Goal: Navigation & Orientation: Find specific page/section

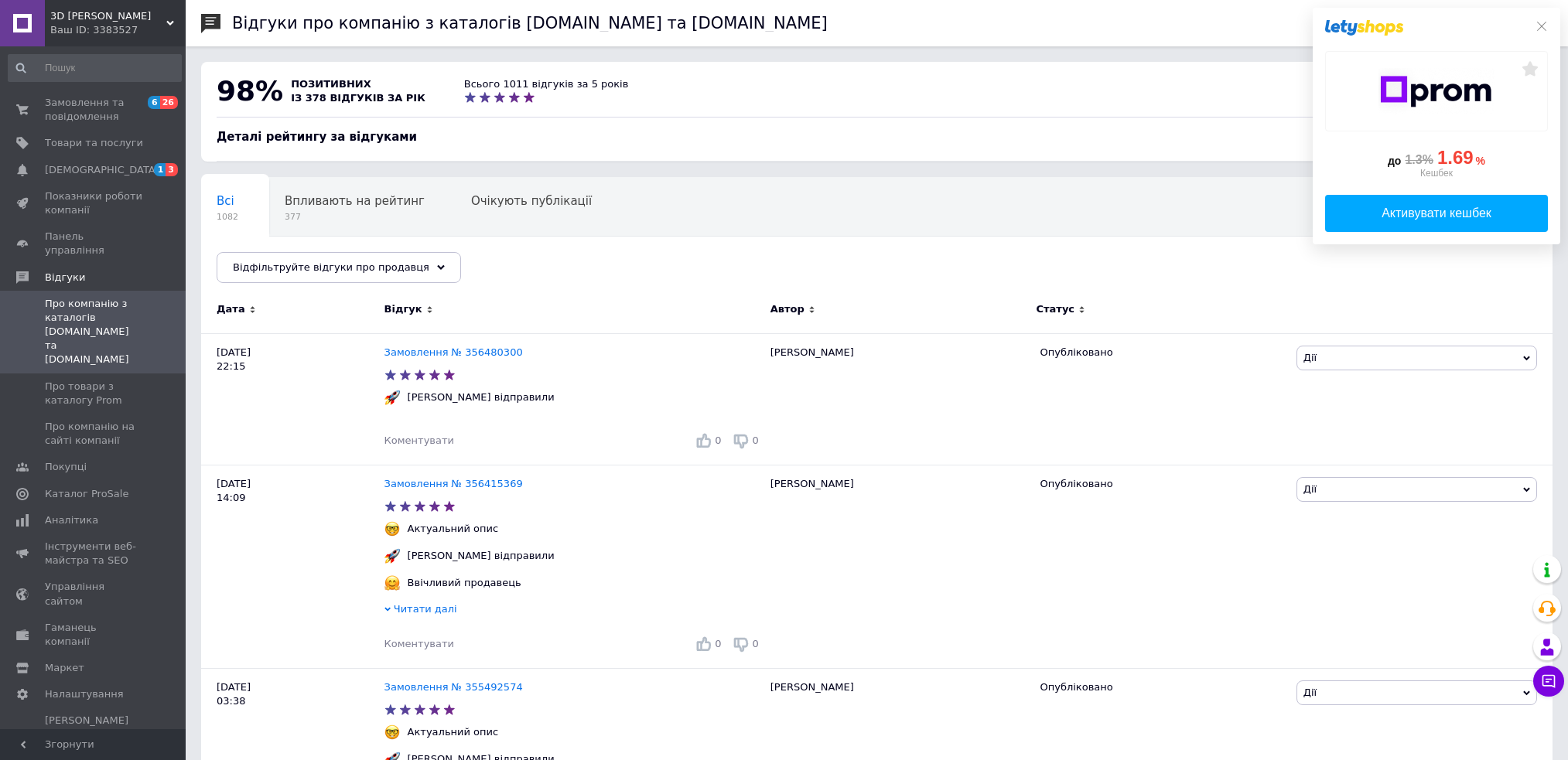
click at [74, 103] on span "Замовлення та повідомлення" at bounding box center [94, 110] width 98 height 27
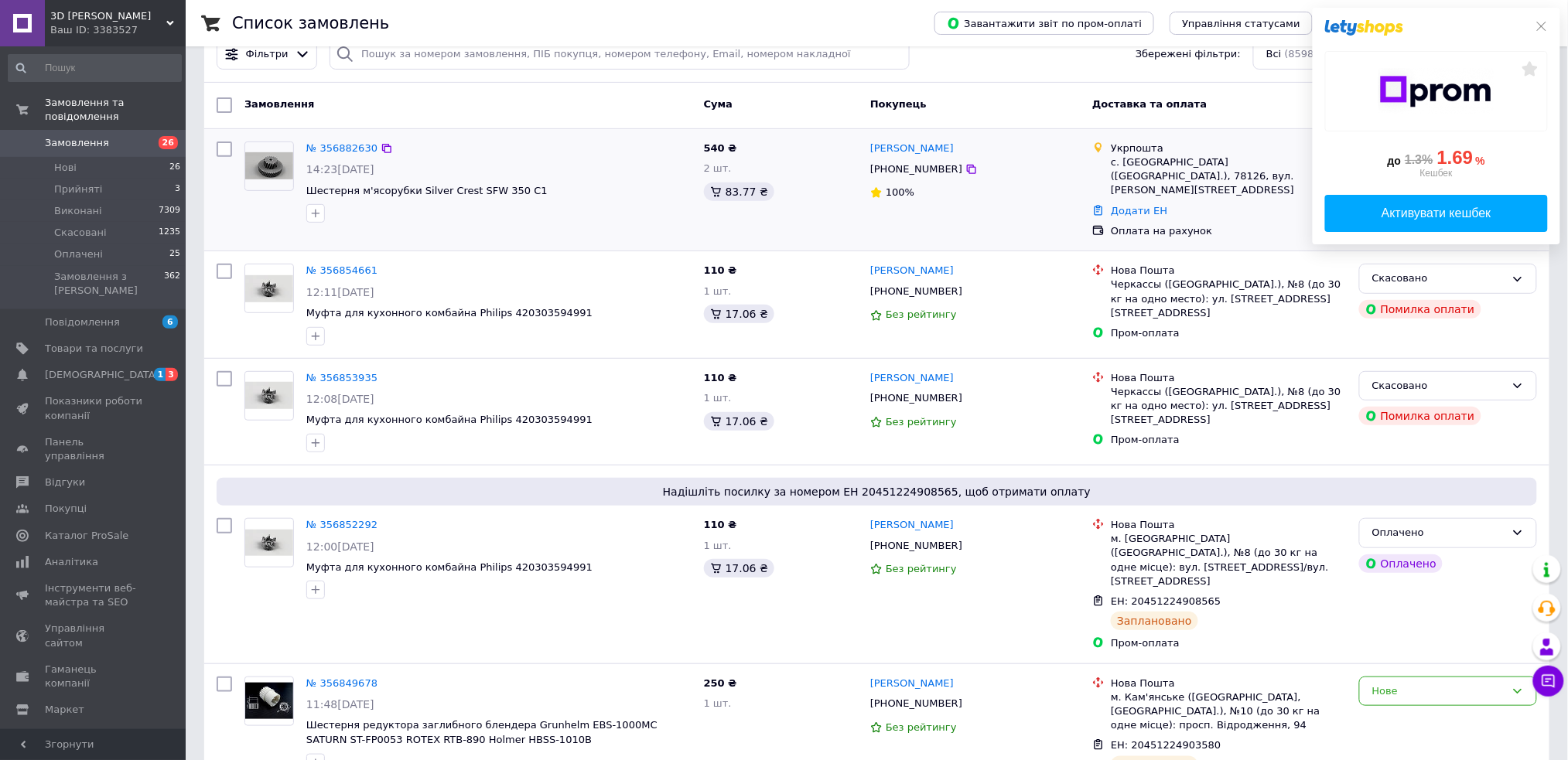
scroll to position [128, 0]
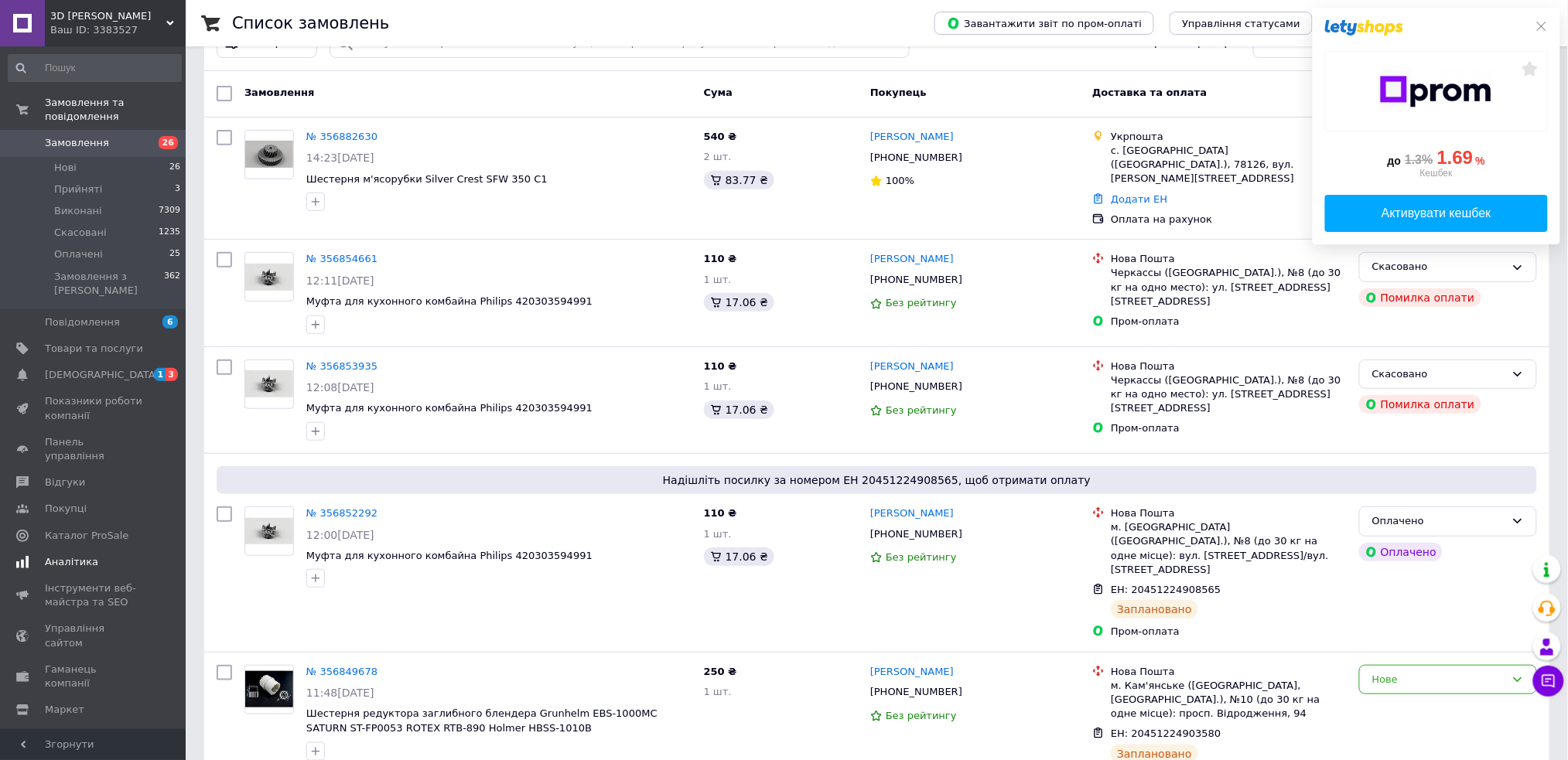
click at [94, 368] on span "[DEMOGRAPHIC_DATA]" at bounding box center [102, 375] width 114 height 14
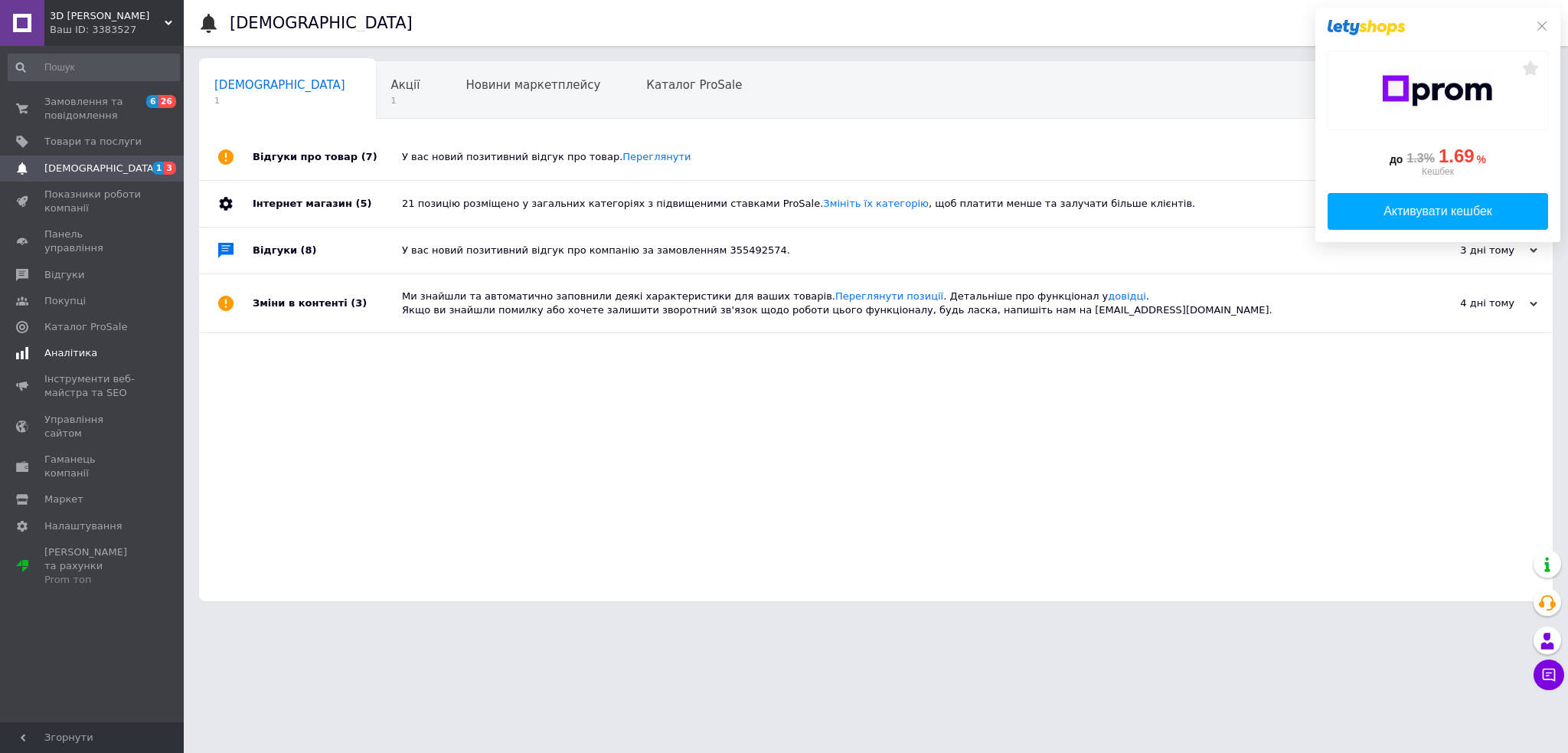
click at [93, 346] on span "Аналітика" at bounding box center [93, 353] width 97 height 14
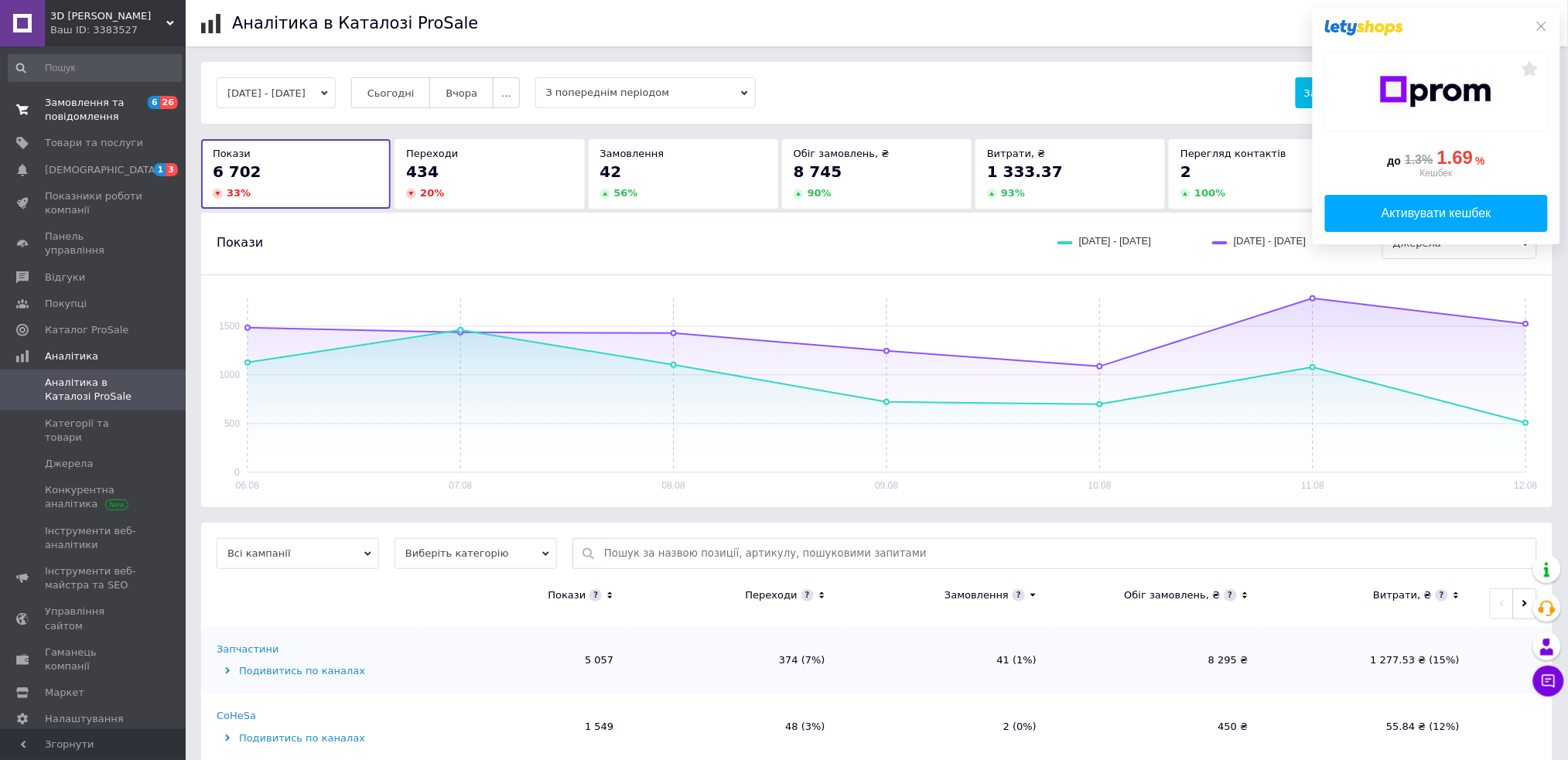
click at [90, 102] on span "Замовлення та повідомлення" at bounding box center [94, 110] width 98 height 27
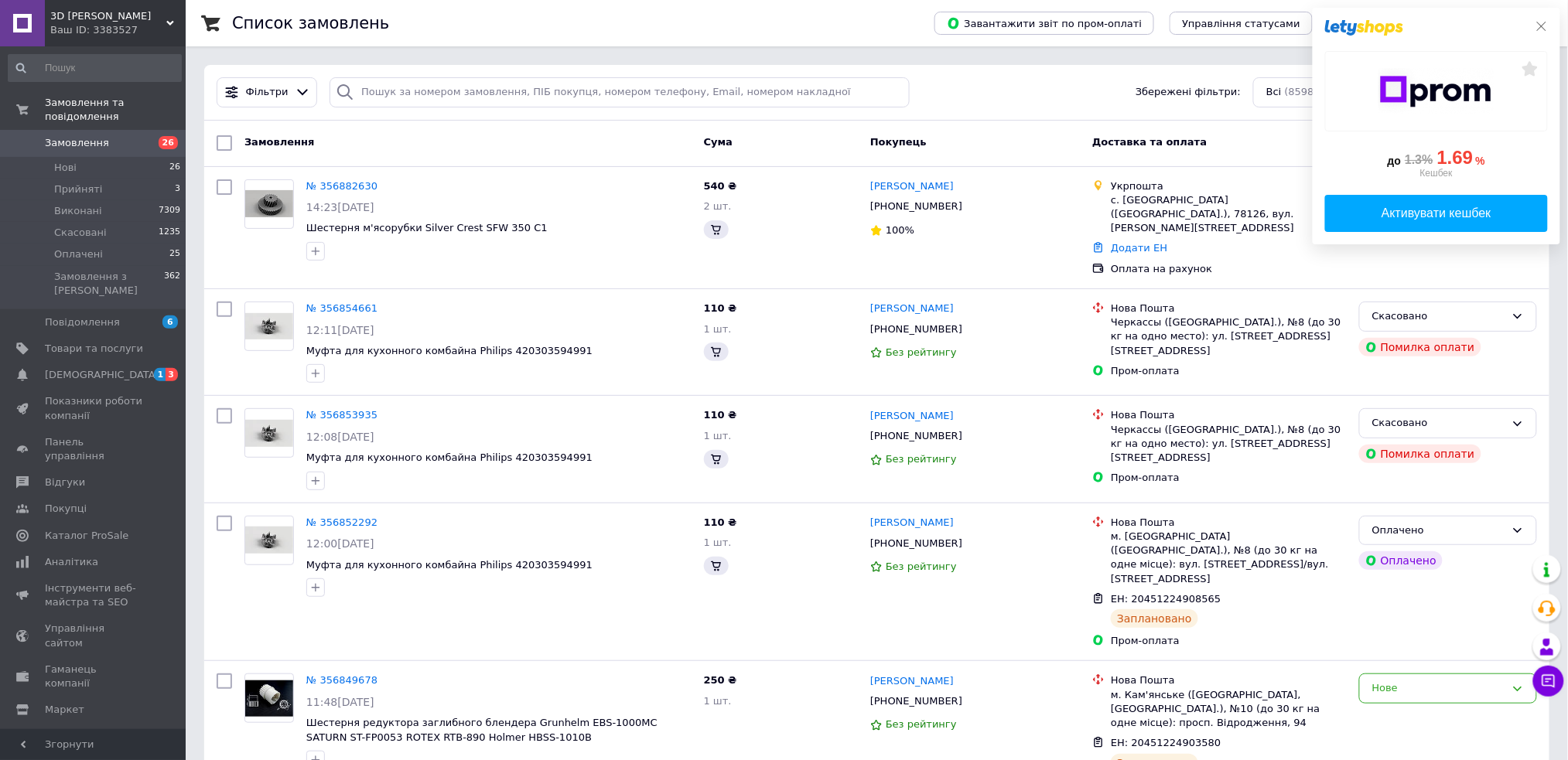
click at [1548, 24] on div "до 1.3% 1.69 % Кешбек Активувати кешбек" at bounding box center [1436, 126] width 247 height 237
click at [1545, 22] on icon at bounding box center [1542, 26] width 13 height 13
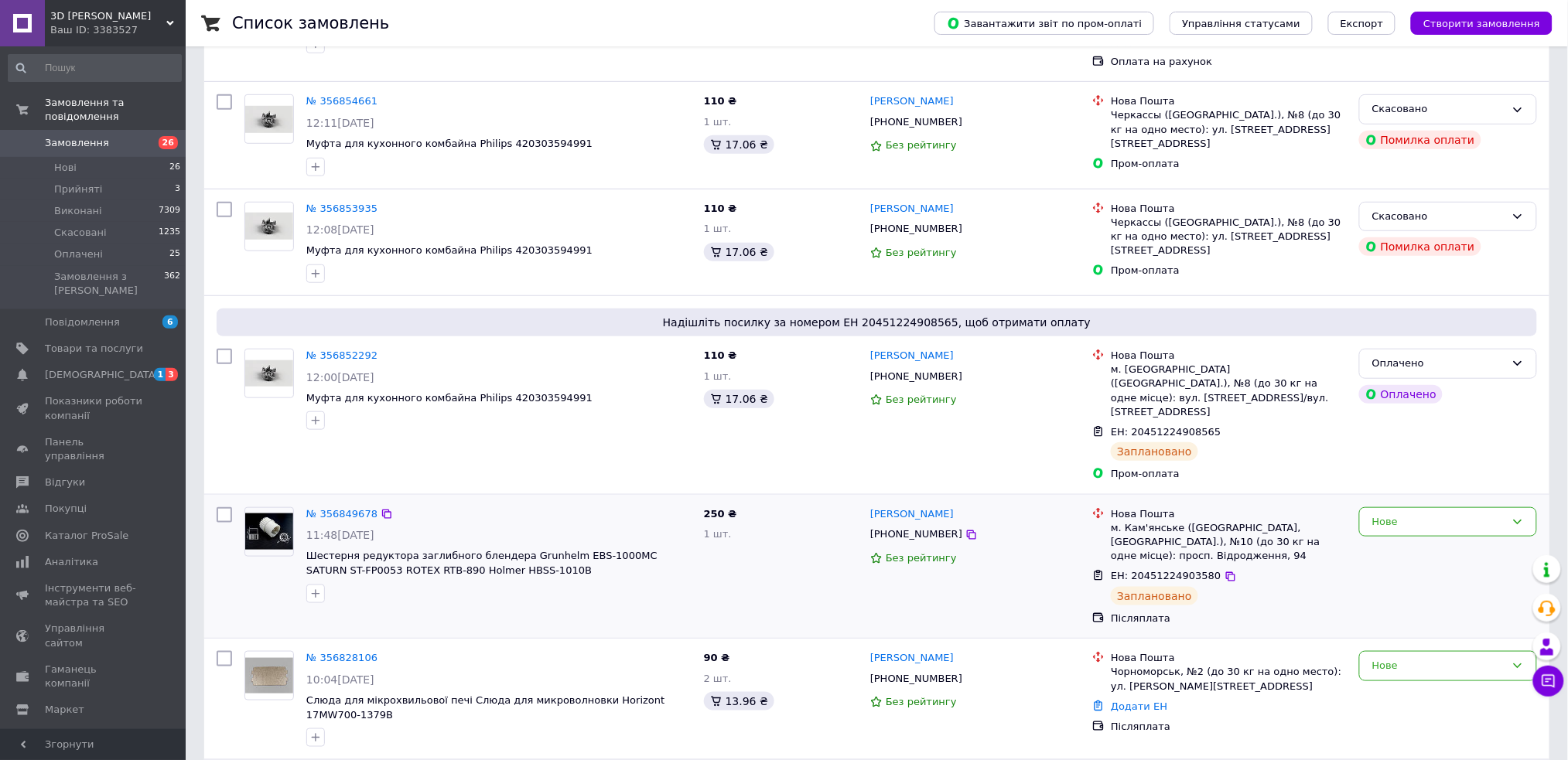
scroll to position [412, 0]
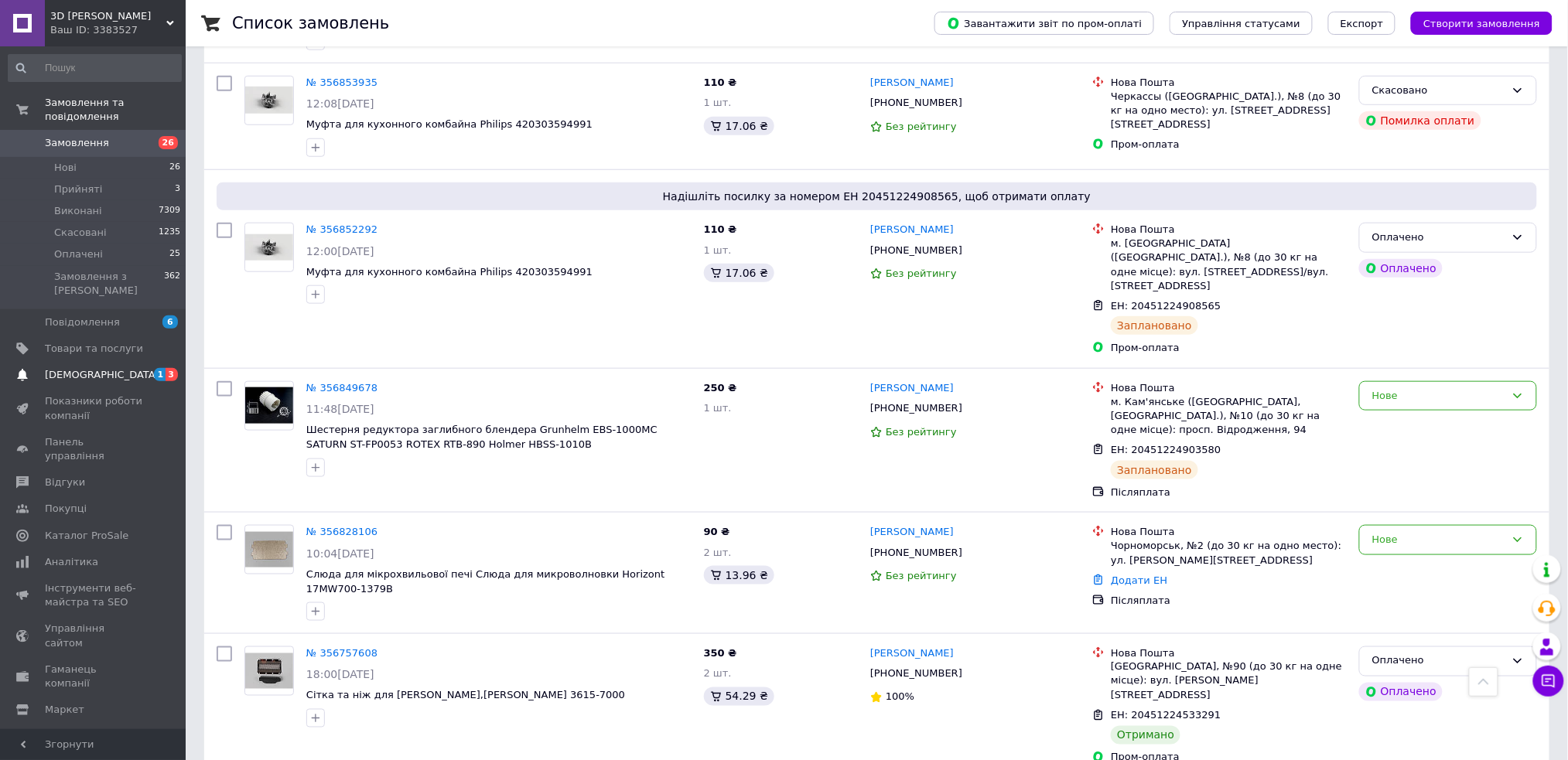
click at [71, 368] on span "[DEMOGRAPHIC_DATA]" at bounding box center [102, 375] width 114 height 14
